Goal: Navigation & Orientation: Find specific page/section

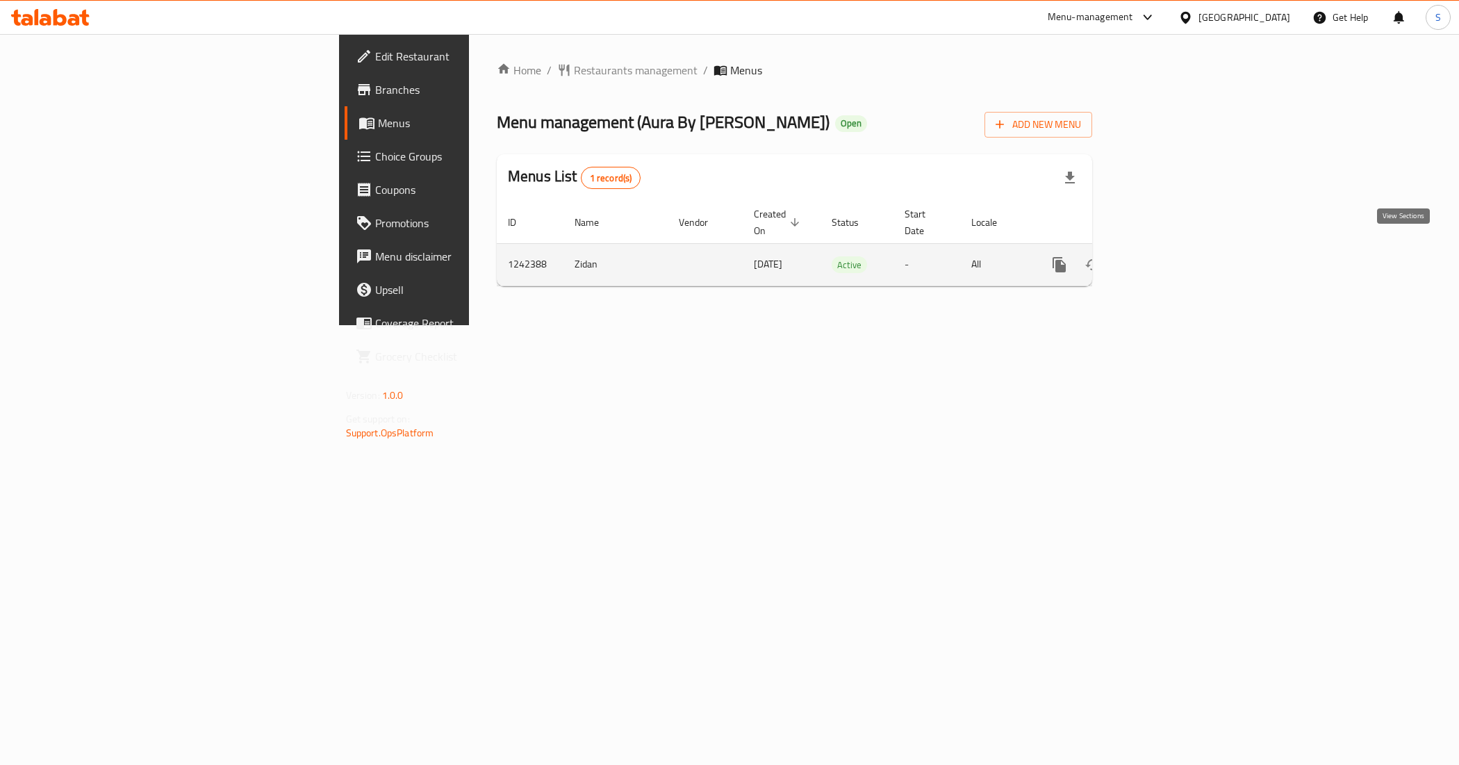
click at [1176, 248] on link "enhanced table" at bounding box center [1159, 264] width 33 height 33
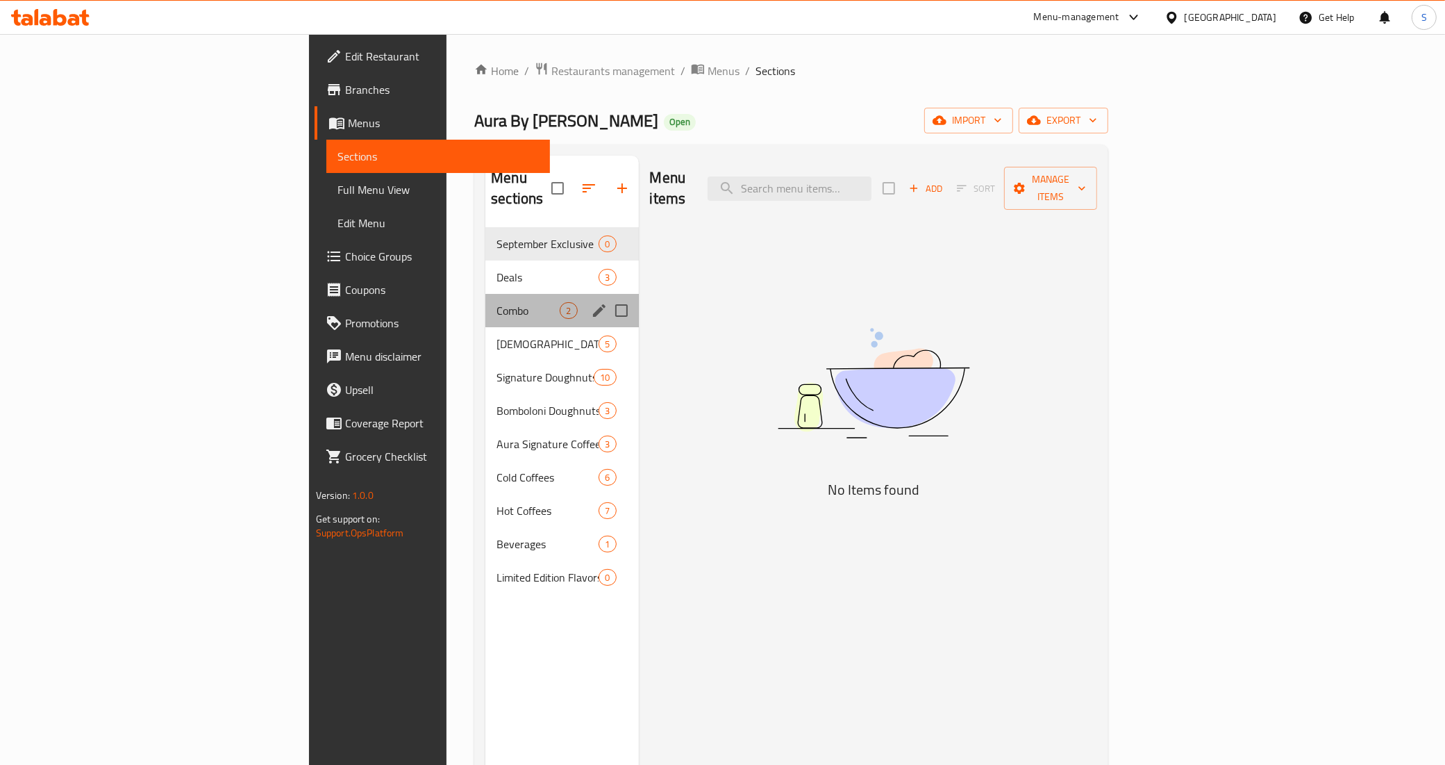
click at [486, 294] on div "Combo 2" at bounding box center [562, 310] width 153 height 33
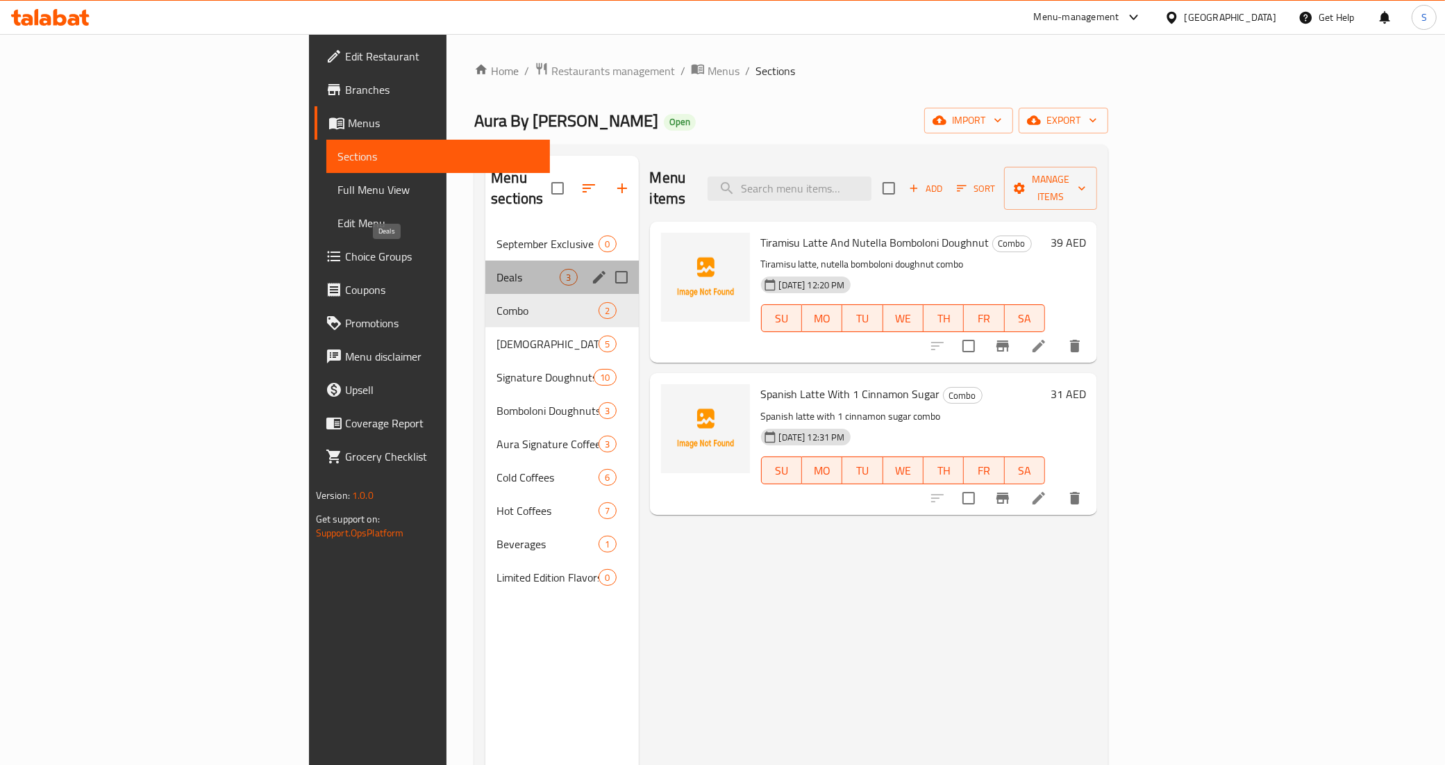
click at [497, 269] on span "Deals" at bounding box center [528, 277] width 63 height 17
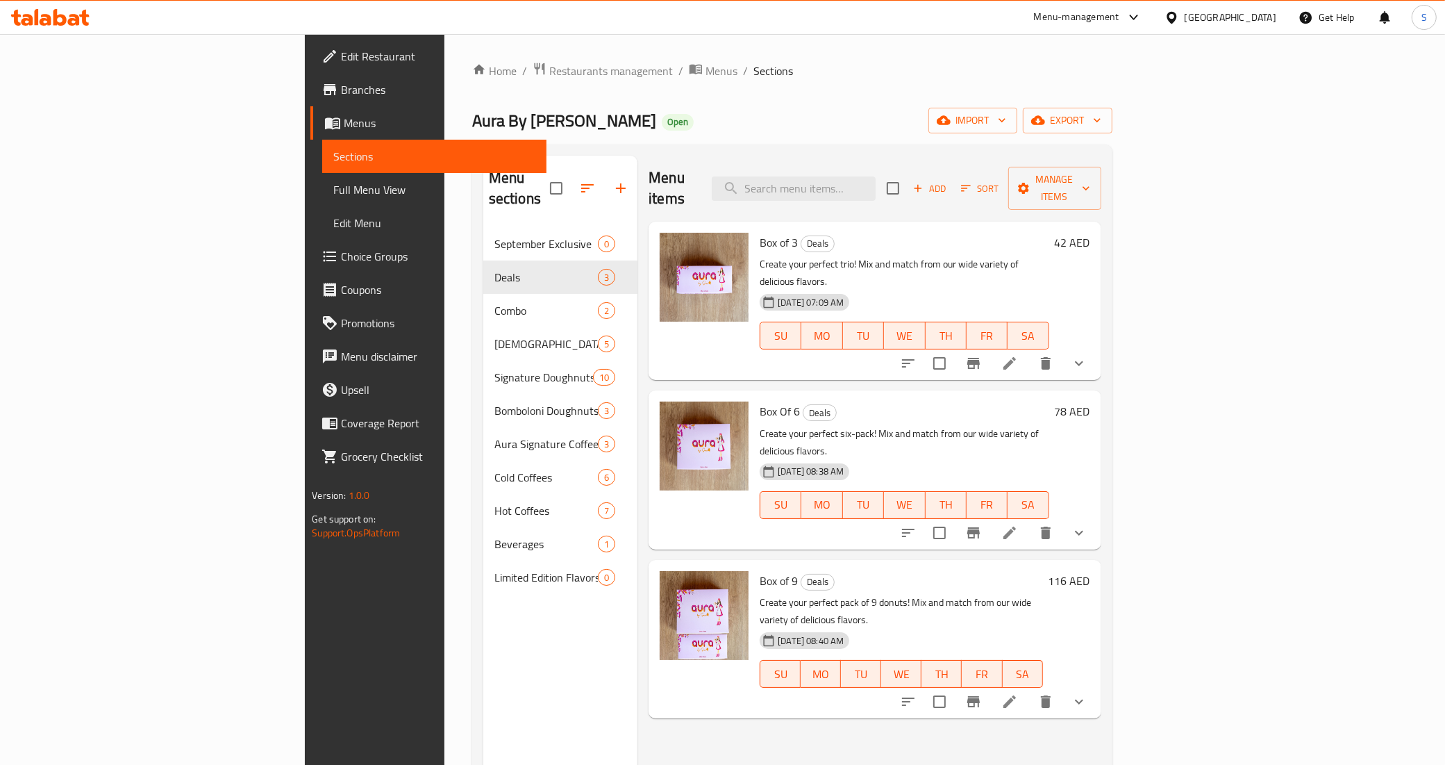
click at [83, 17] on icon at bounding box center [84, 18] width 10 height 16
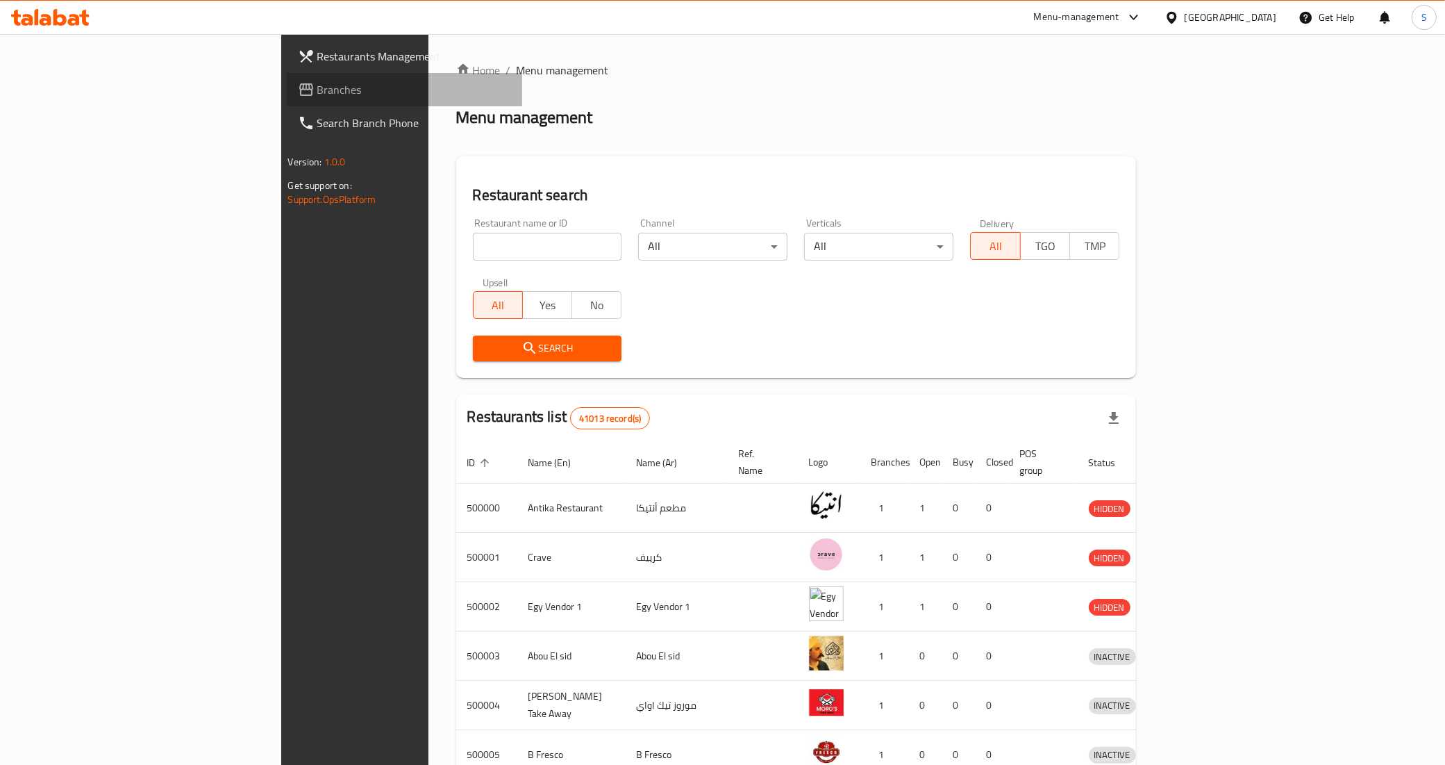
click at [317, 94] on span "Branches" at bounding box center [414, 89] width 194 height 17
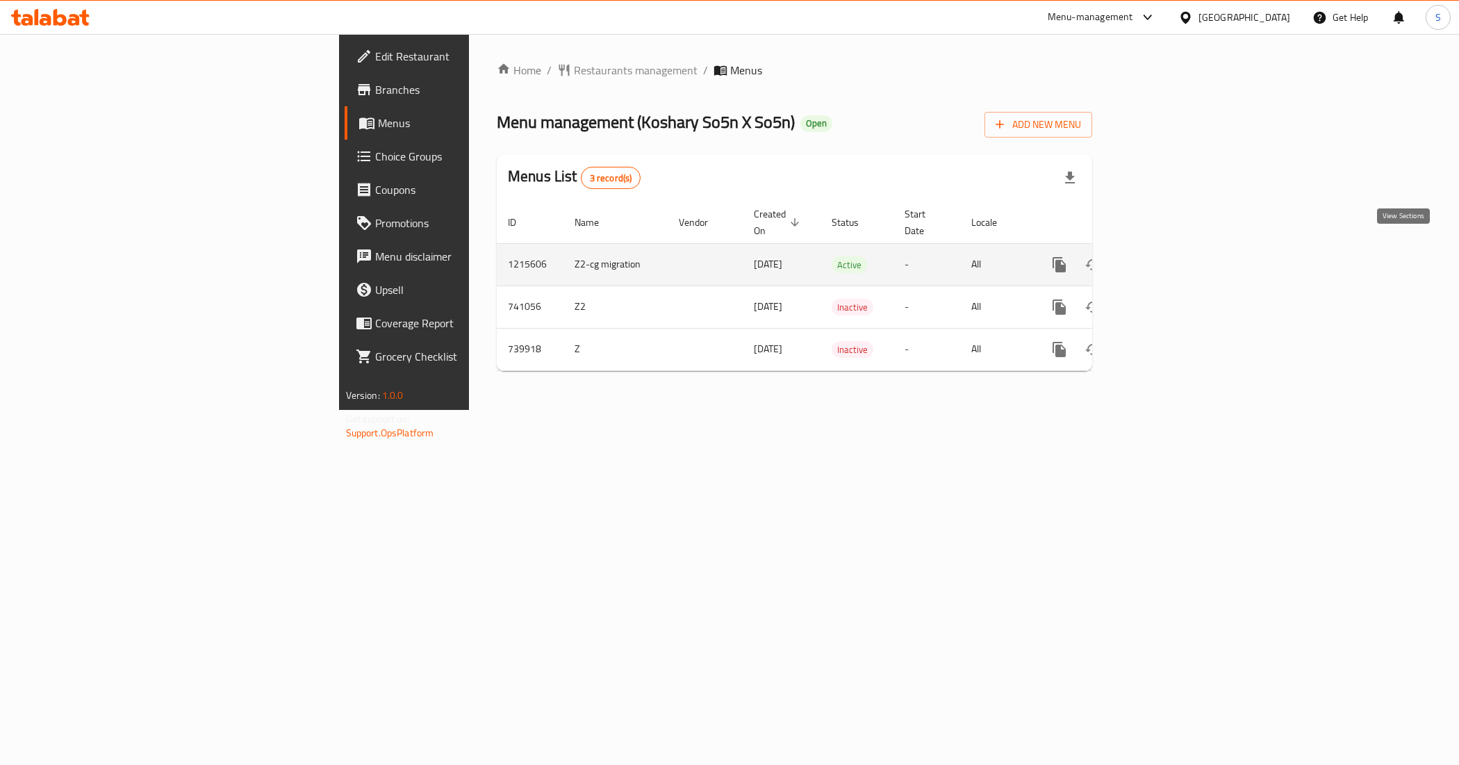
click at [1168, 256] on icon "enhanced table" at bounding box center [1159, 264] width 17 height 17
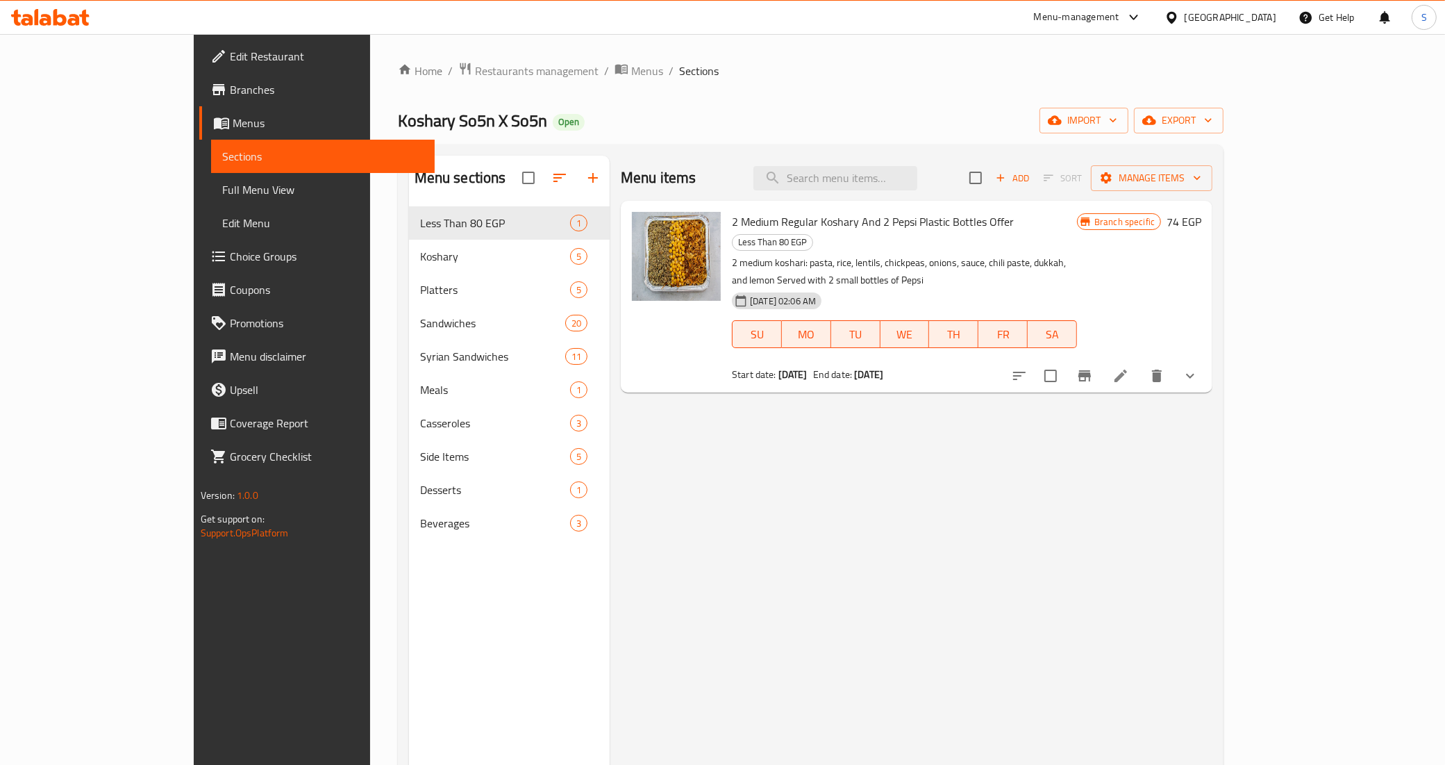
click at [1259, 7] on div "Egypt" at bounding box center [1221, 17] width 134 height 33
click at [1261, 22] on div "[GEOGRAPHIC_DATA]" at bounding box center [1231, 17] width 92 height 15
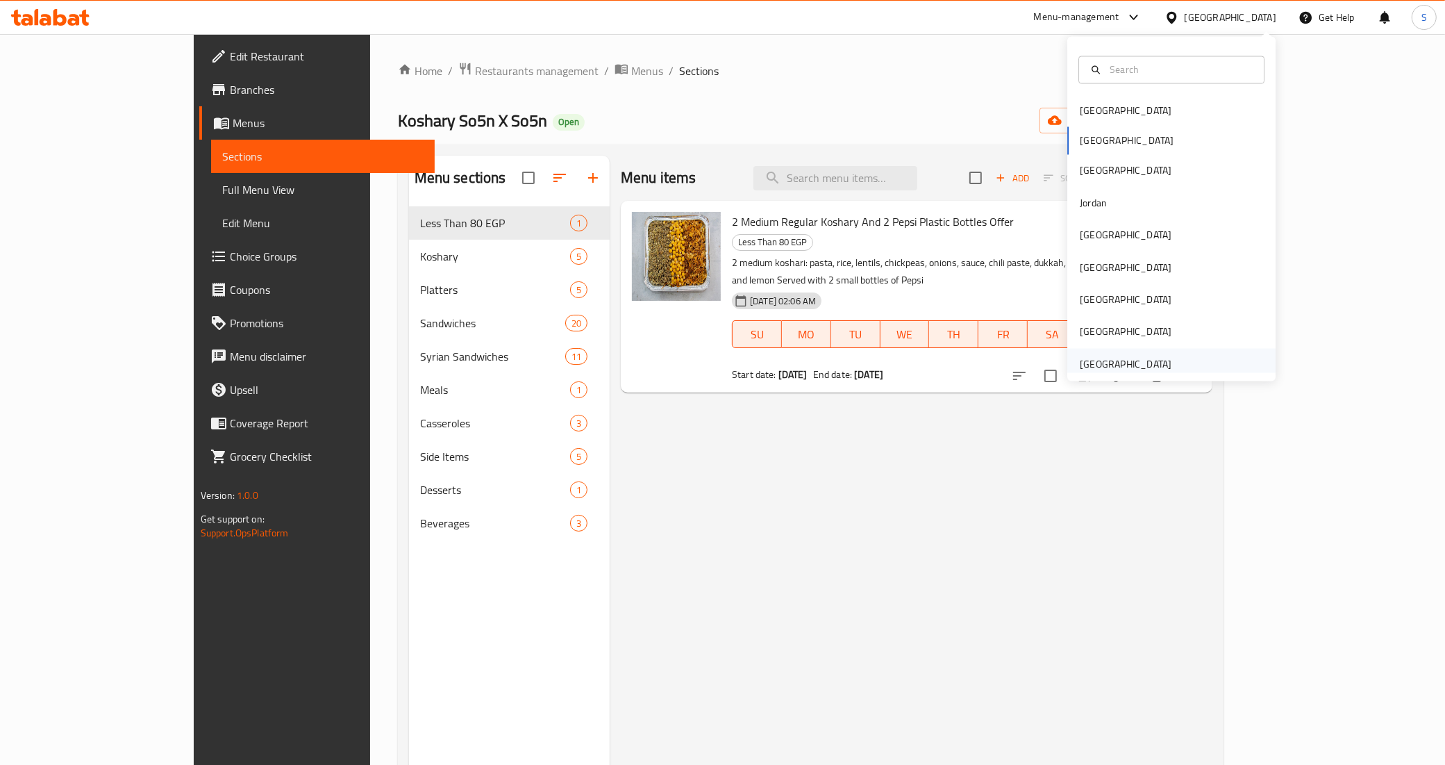
click at [1151, 356] on div "United Arab Emirates" at bounding box center [1126, 363] width 92 height 15
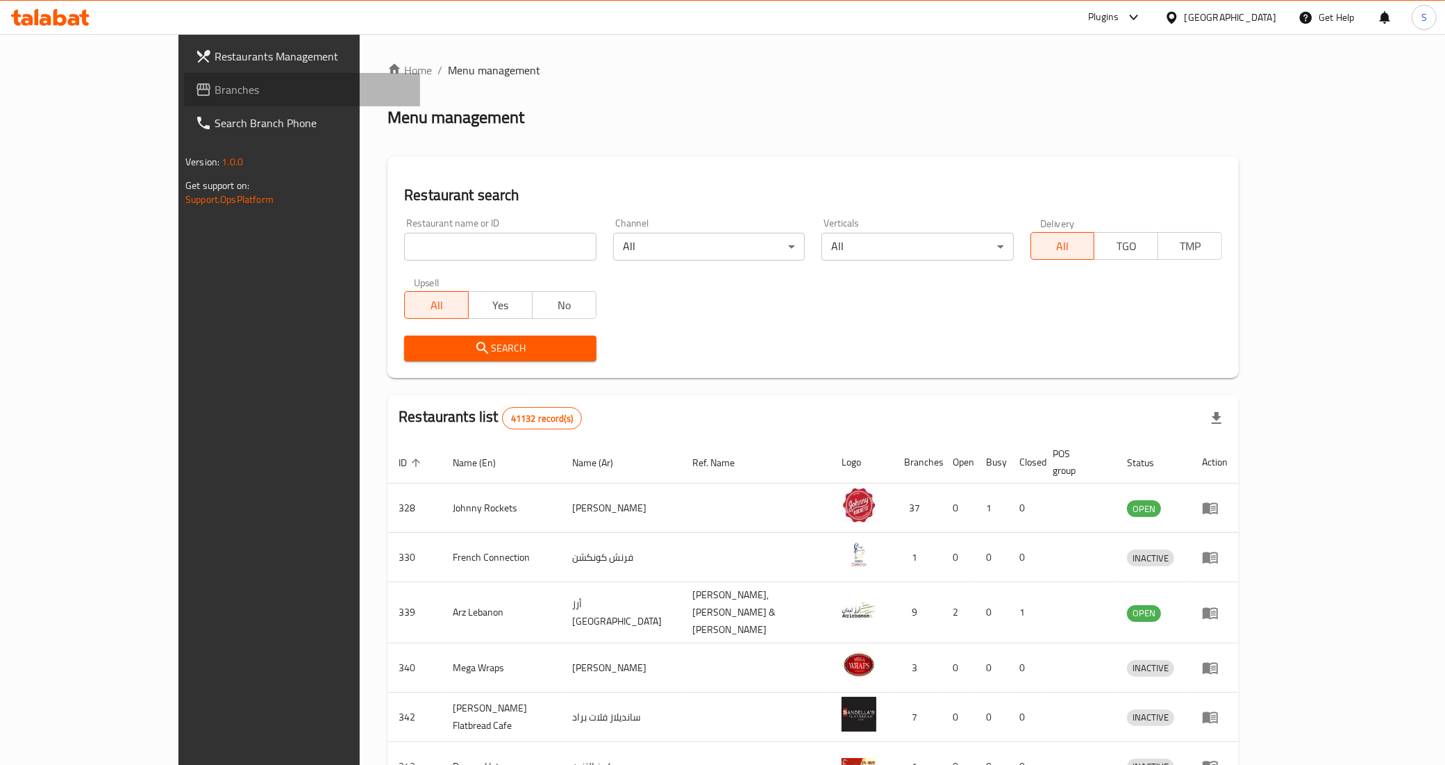
click at [184, 99] on link "Branches" at bounding box center [302, 89] width 236 height 33
